Goal: Entertainment & Leisure: Browse casually

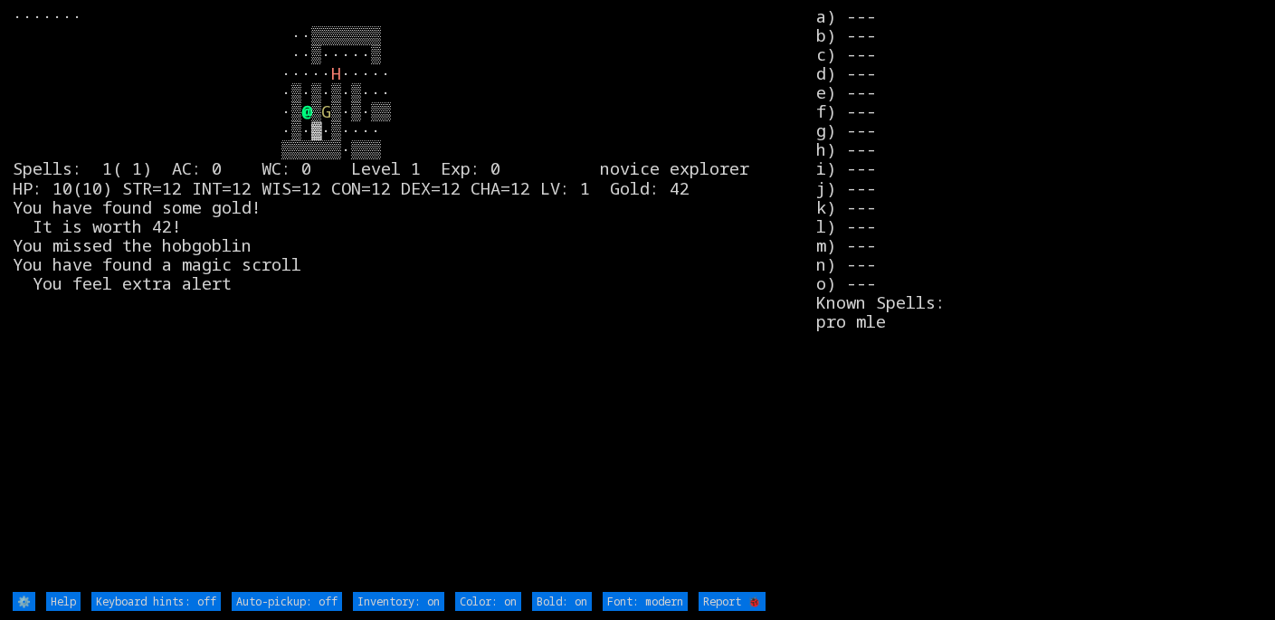
type off "Auto-pickup: on"
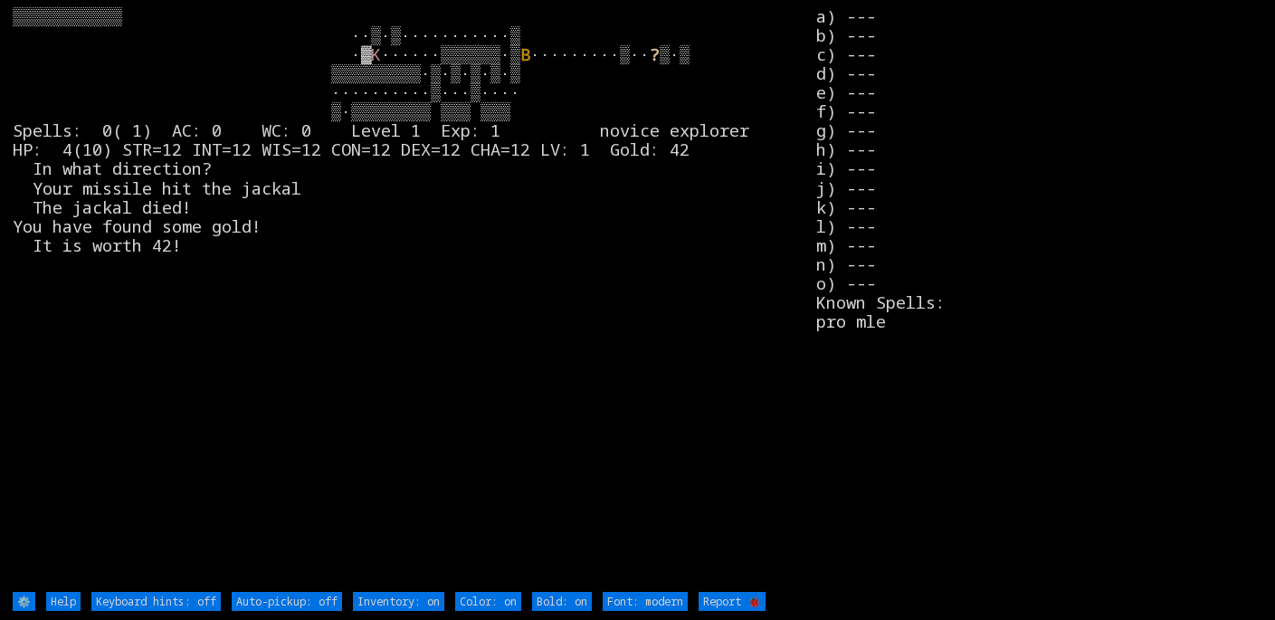
type off "Auto-pickup: on"
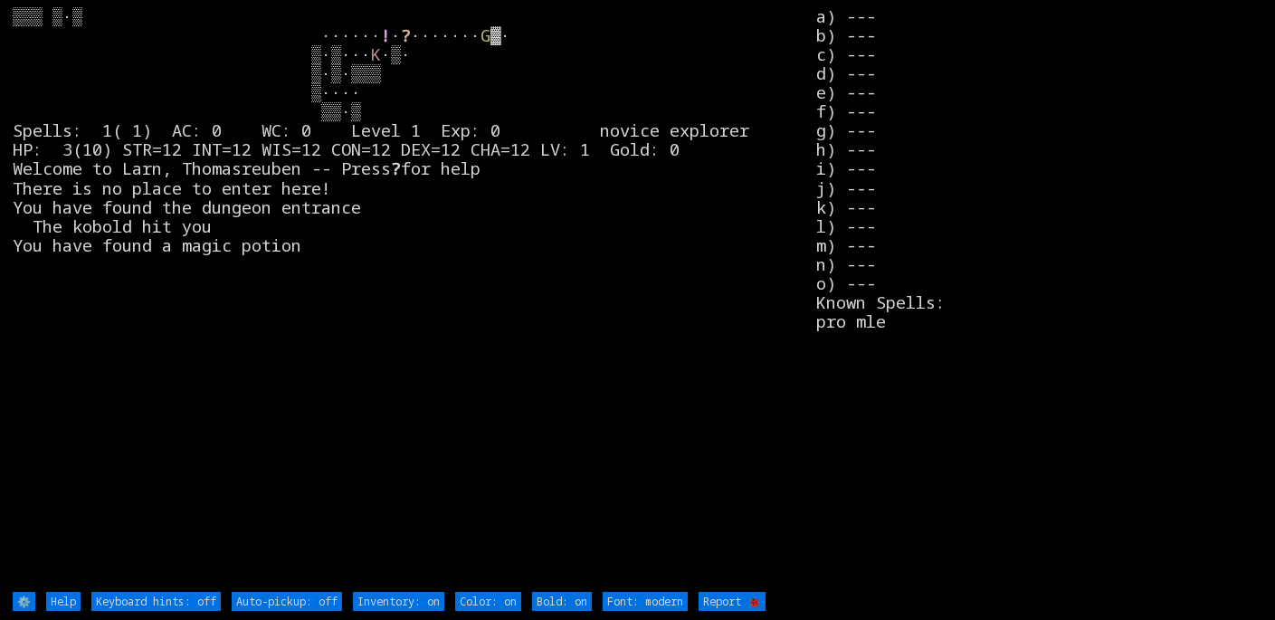
type off "Auto-pickup: on"
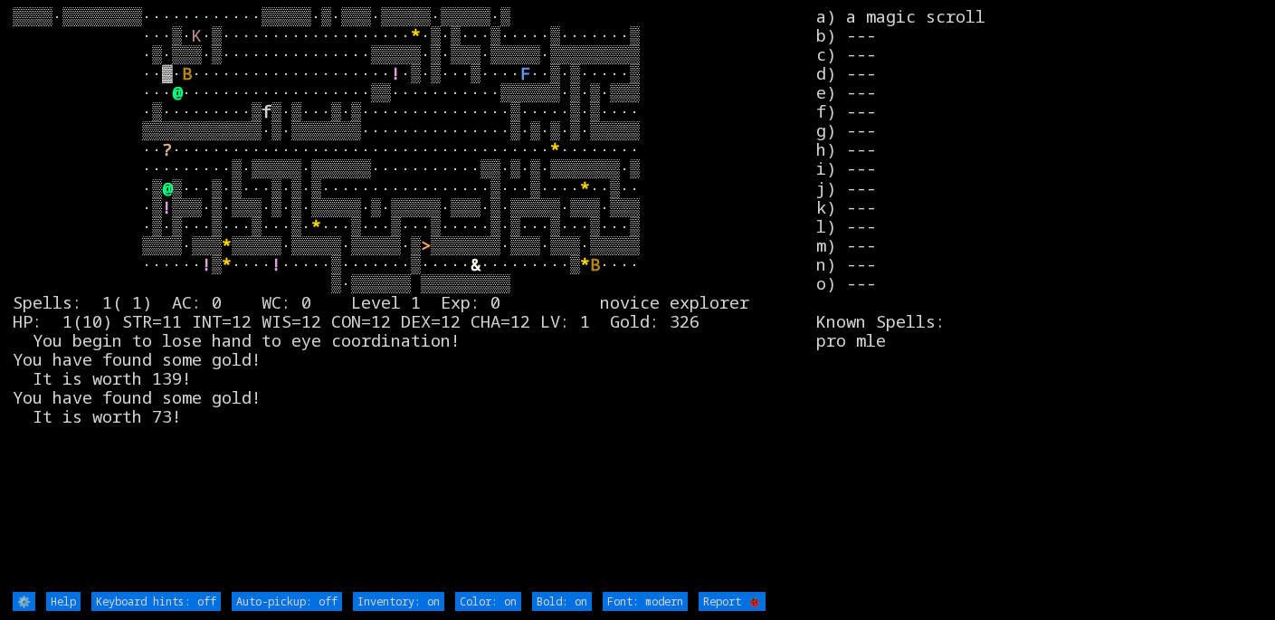
type off "Auto-pickup: on"
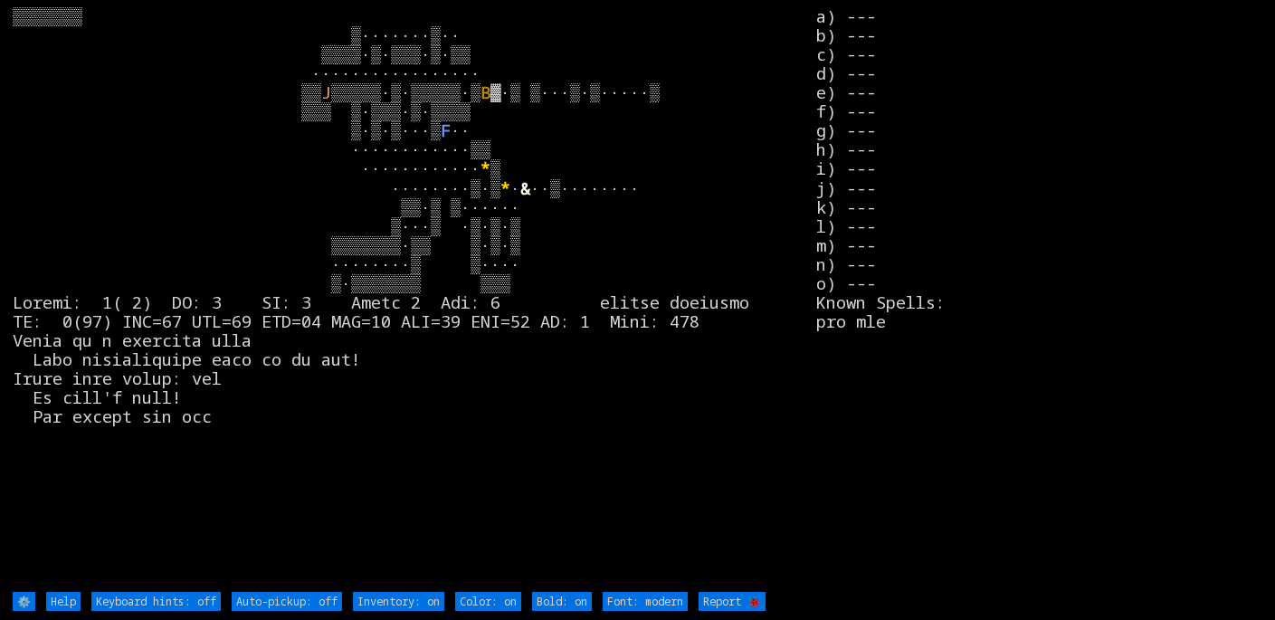
type off "Auto-pickup: on"
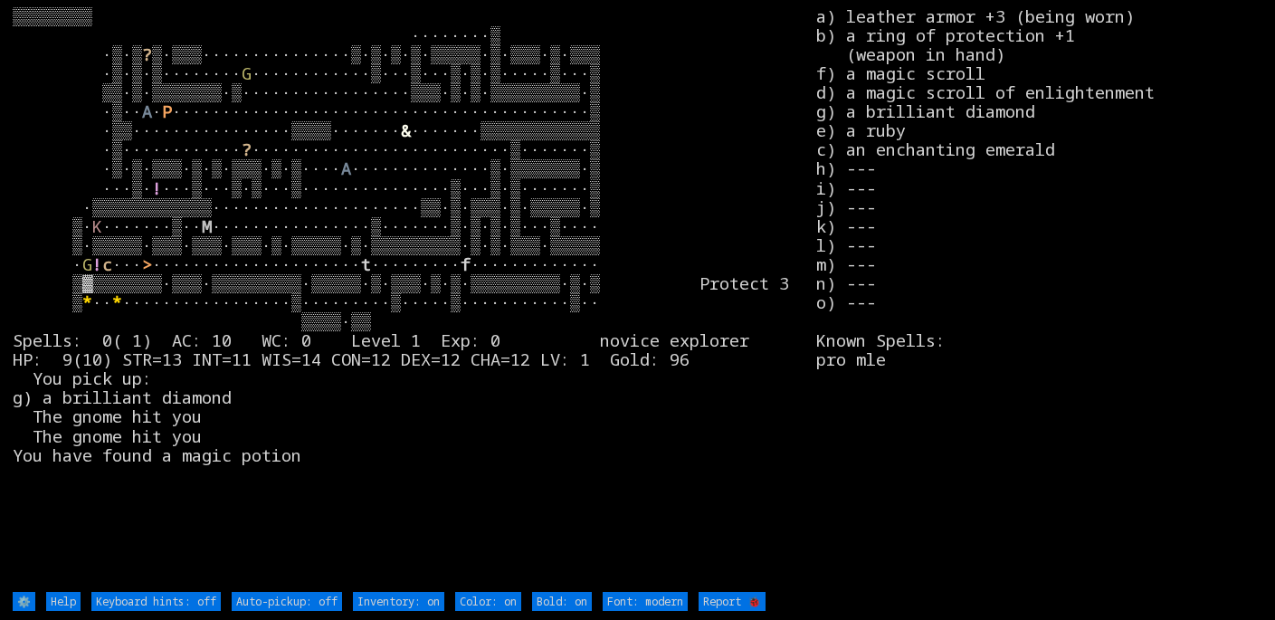
type off "Auto-pickup: on"
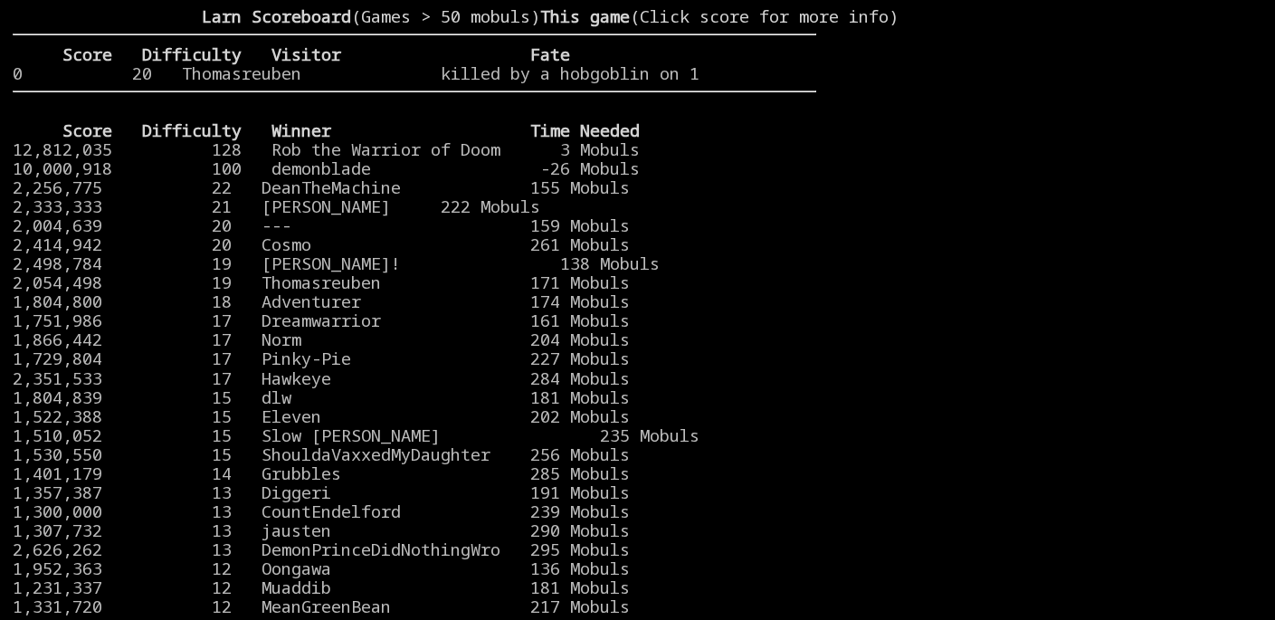
click at [920, 214] on stats at bounding box center [1039, 297] width 446 height 583
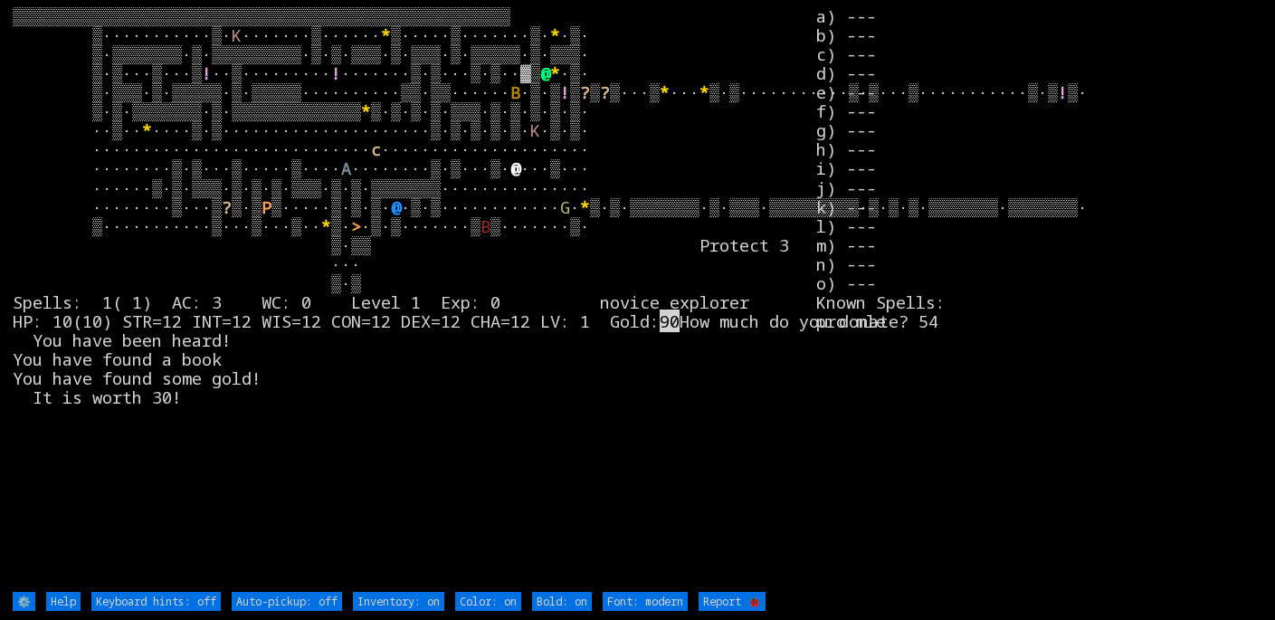
type off "Auto-pickup: on"
